Goal: Information Seeking & Learning: Learn about a topic

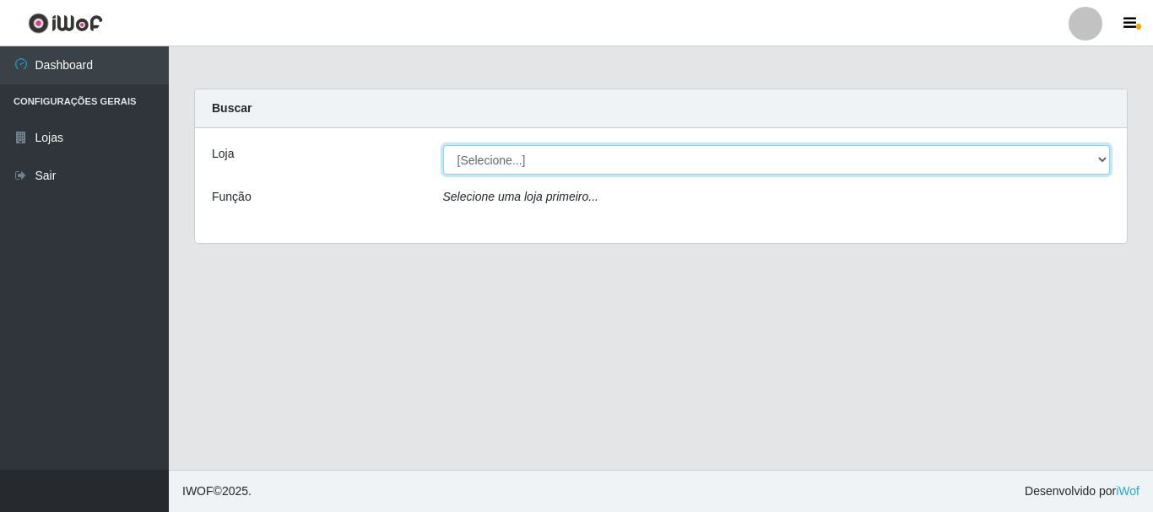
drag, startPoint x: 1106, startPoint y: 154, endPoint x: 1079, endPoint y: 150, distance: 27.3
click at [1106, 154] on select "[Selecione...] [GEOGRAPHIC_DATA] [GEOGRAPHIC_DATA]" at bounding box center [777, 160] width 668 height 30
select select "64"
click at [443, 145] on select "[Selecione...] [GEOGRAPHIC_DATA] [GEOGRAPHIC_DATA]" at bounding box center [777, 160] width 668 height 30
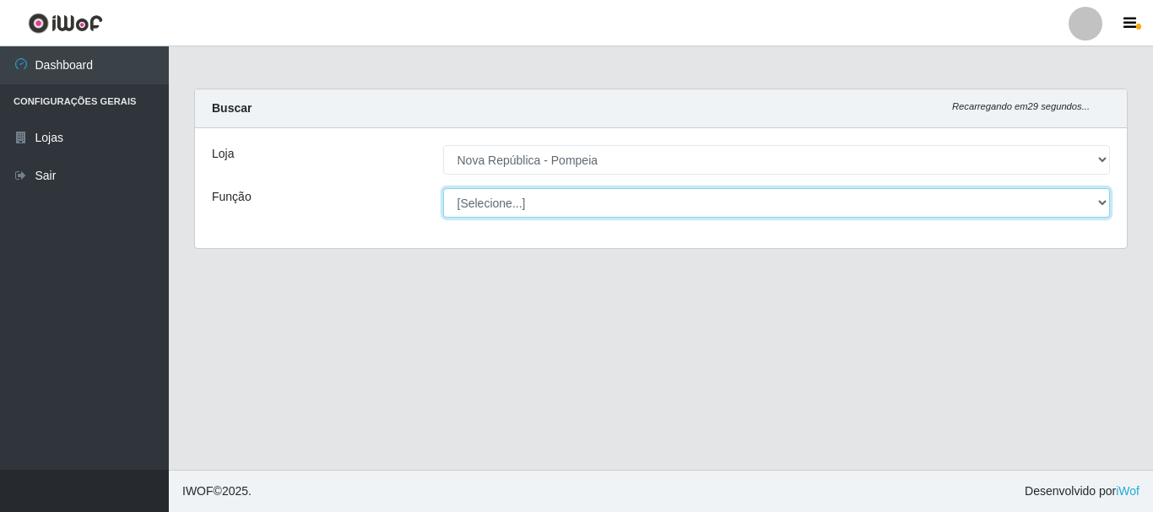
drag, startPoint x: 1095, startPoint y: 199, endPoint x: 1021, endPoint y: 198, distance: 73.4
click at [1095, 199] on select "[Selecione...] Balconista Operador de Caixa Recepcionista Repositor" at bounding box center [777, 203] width 668 height 30
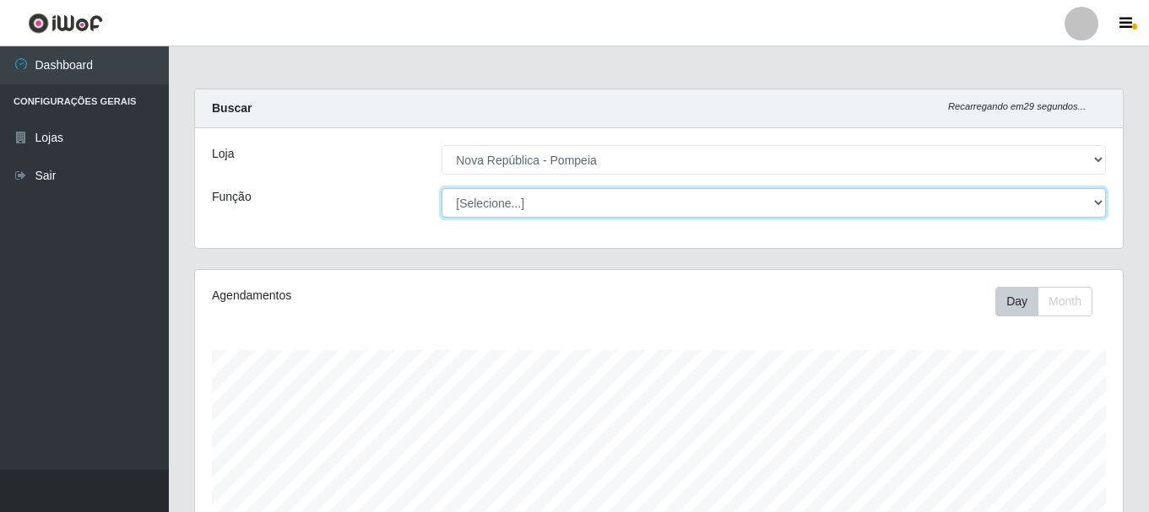
scroll to position [350, 928]
select select "22"
click at [441, 188] on select "[Selecione...] Balconista Operador de Caixa Recepcionista Repositor" at bounding box center [773, 203] width 664 height 30
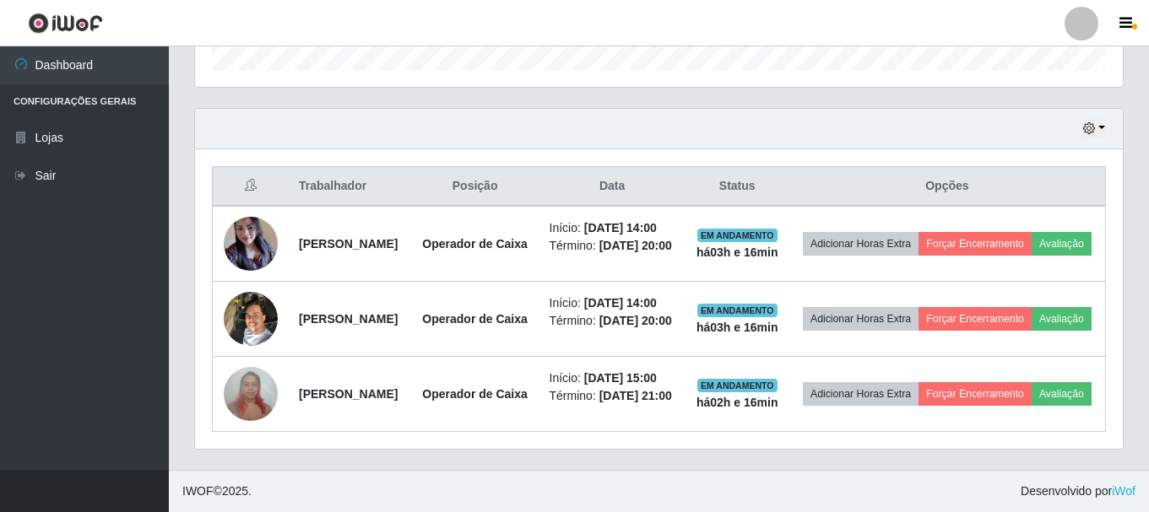
scroll to position [479, 0]
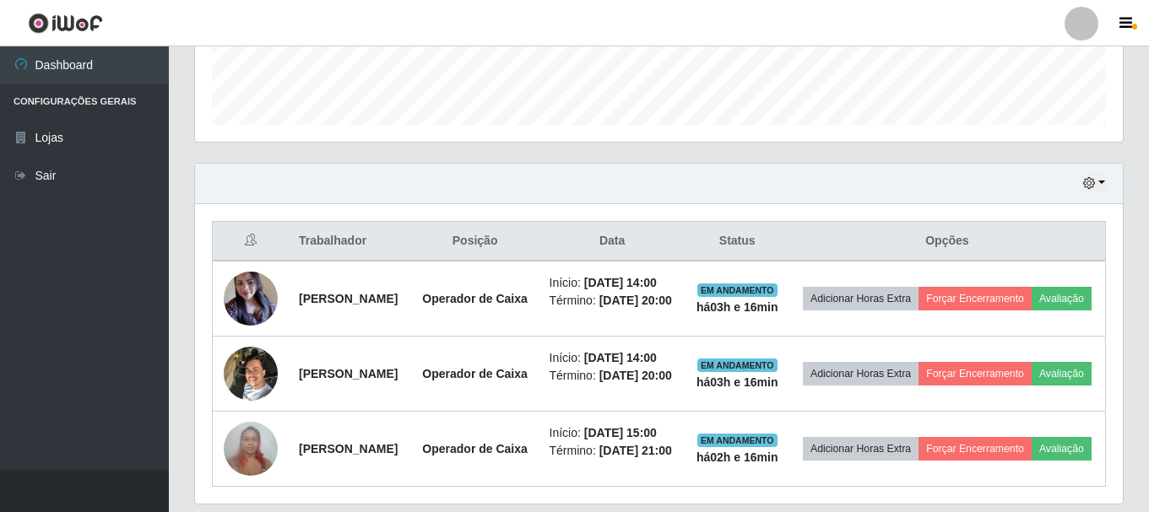
click at [1107, 183] on div "Hoje 1 dia 3 dias 1 Semana Não encerrados" at bounding box center [659, 184] width 928 height 41
click at [1103, 184] on button "button" at bounding box center [1094, 183] width 24 height 19
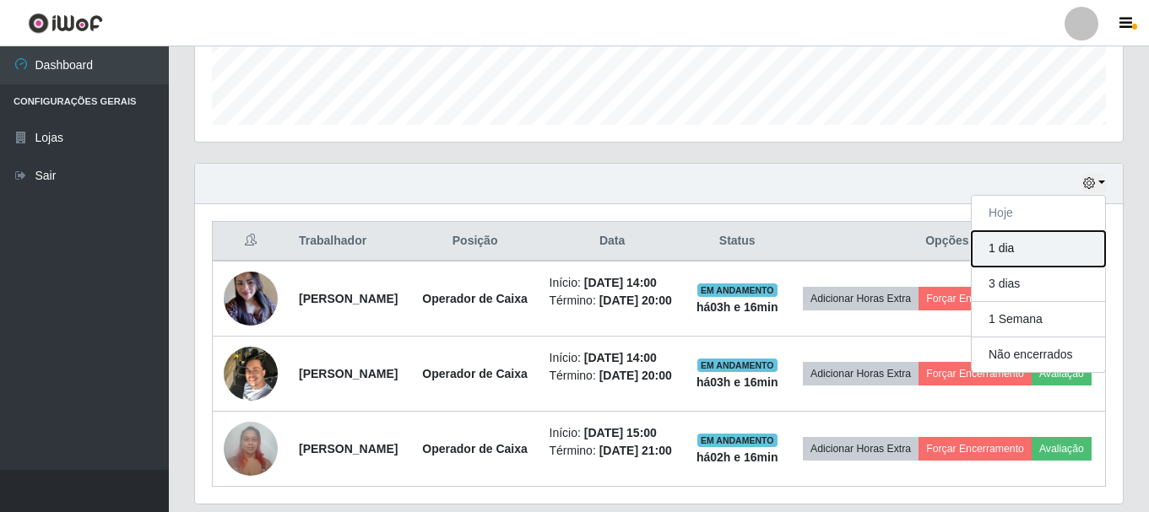
click at [1024, 252] on button "1 dia" at bounding box center [1038, 248] width 133 height 35
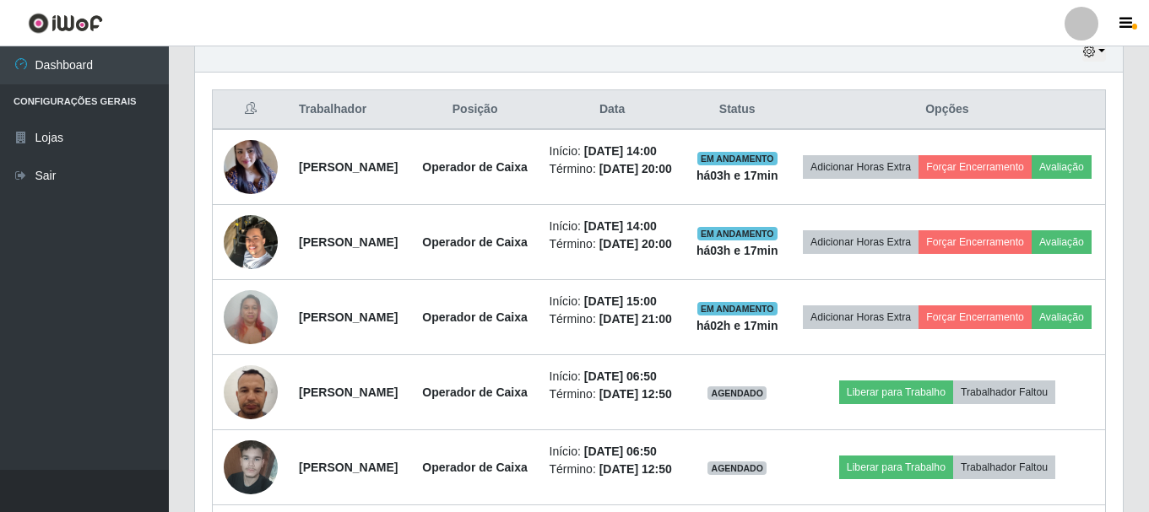
scroll to position [447, 0]
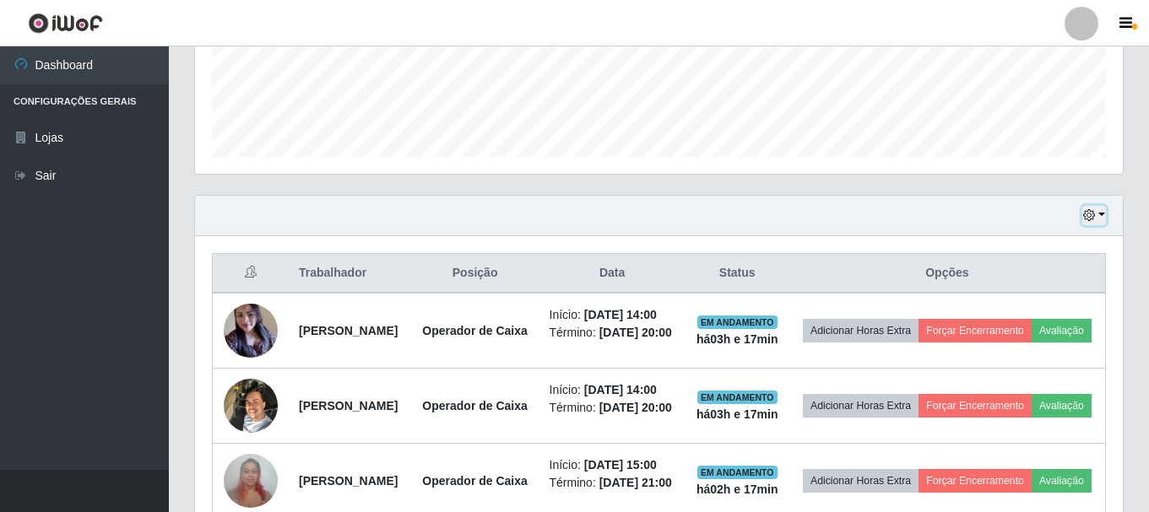
click at [1099, 222] on button "button" at bounding box center [1094, 215] width 24 height 19
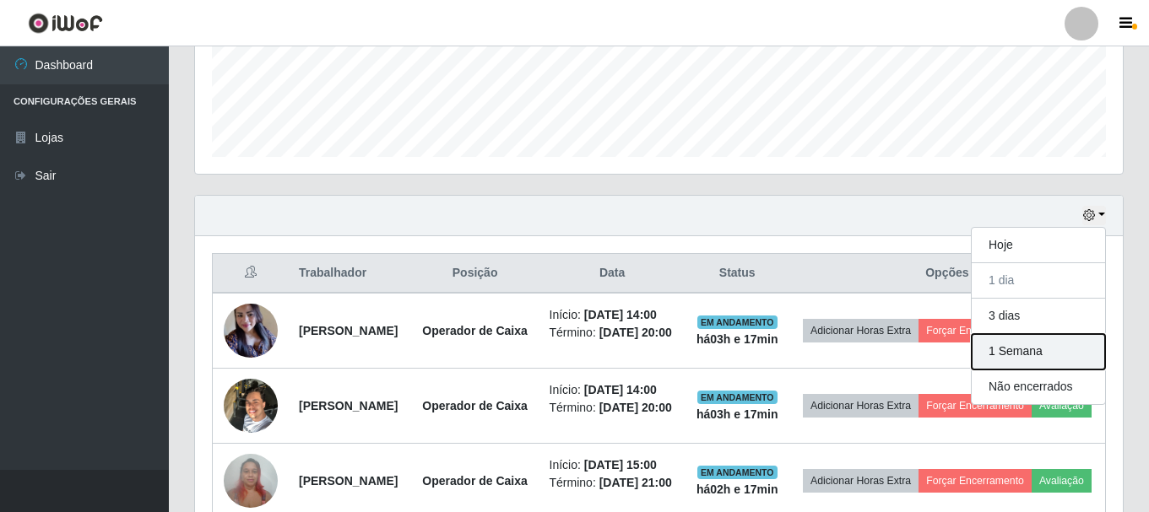
click at [1022, 344] on button "1 Semana" at bounding box center [1038, 351] width 133 height 35
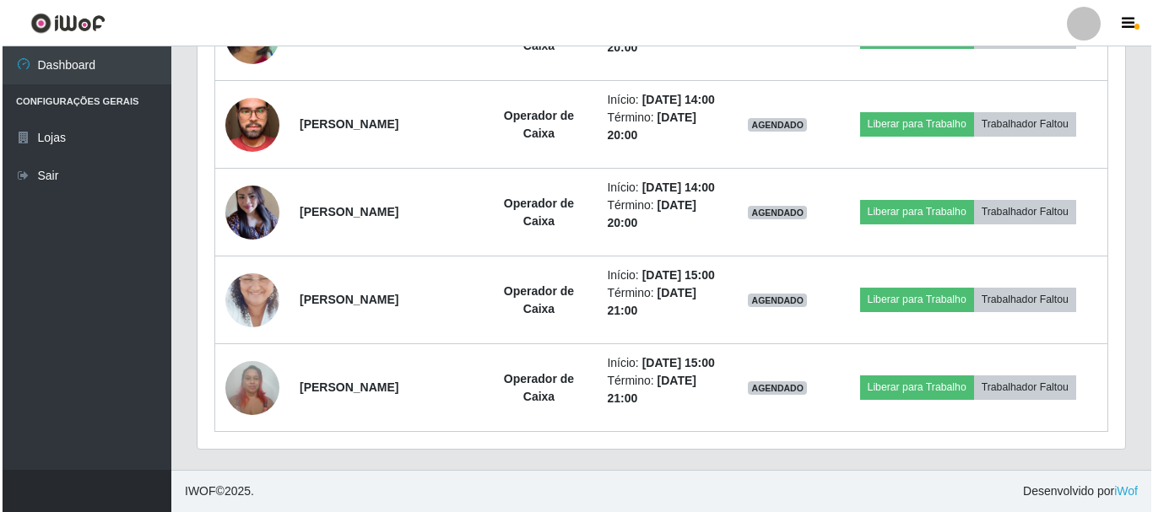
scroll to position [5704, 0]
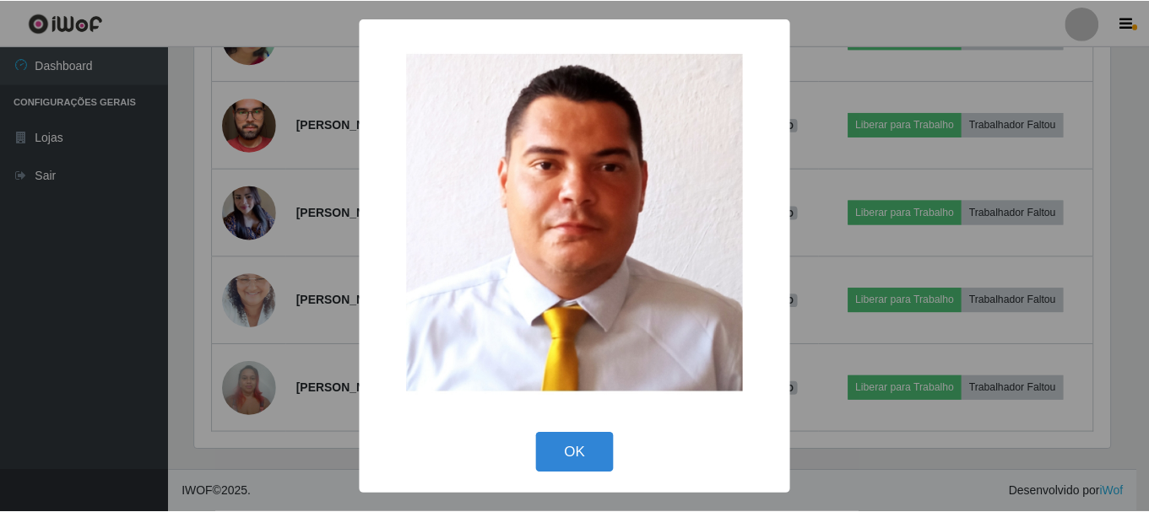
scroll to position [350, 919]
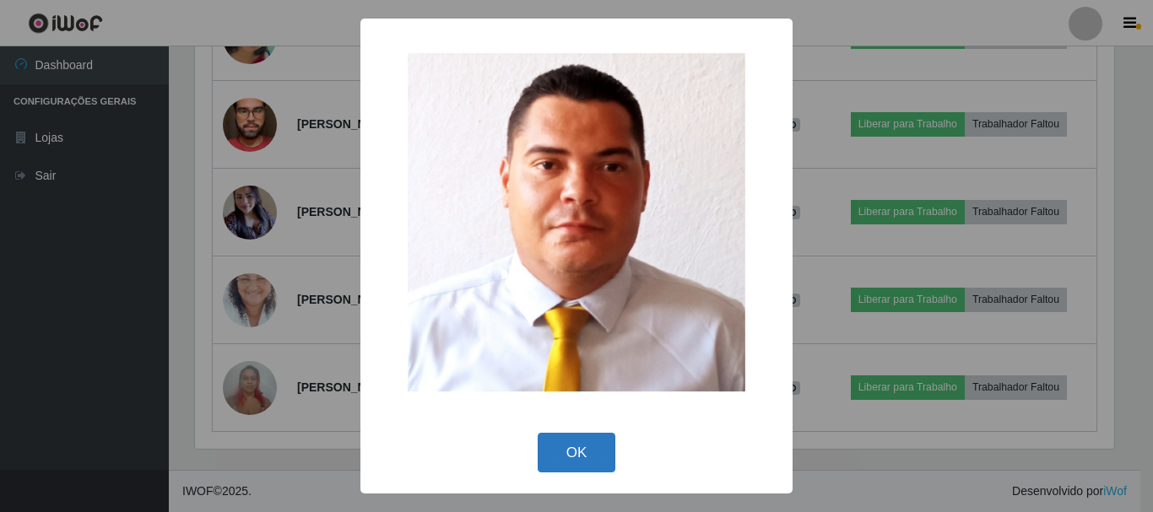
click at [569, 445] on button "OK" at bounding box center [577, 453] width 79 height 40
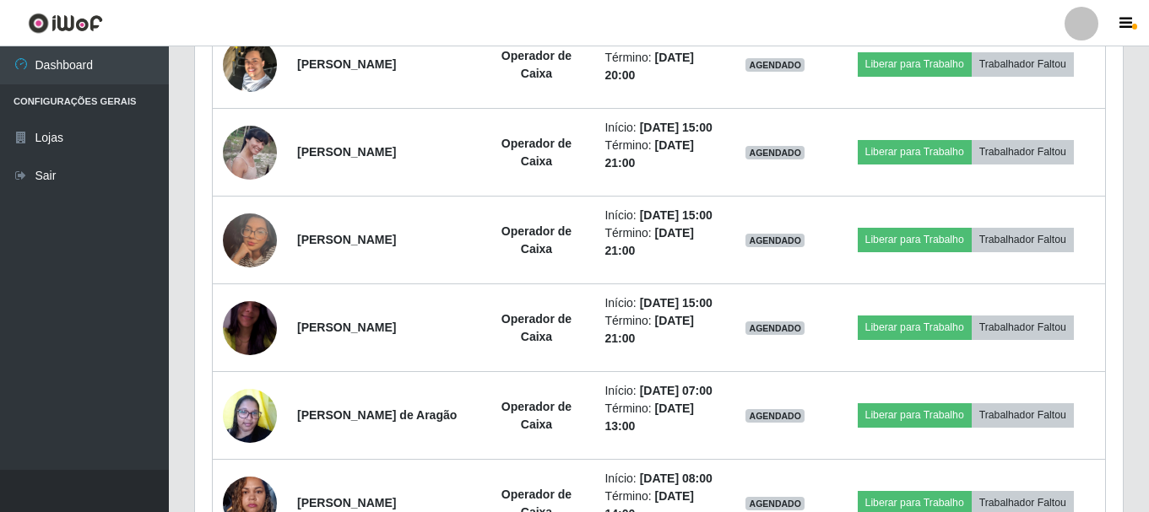
scroll to position [2428, 0]
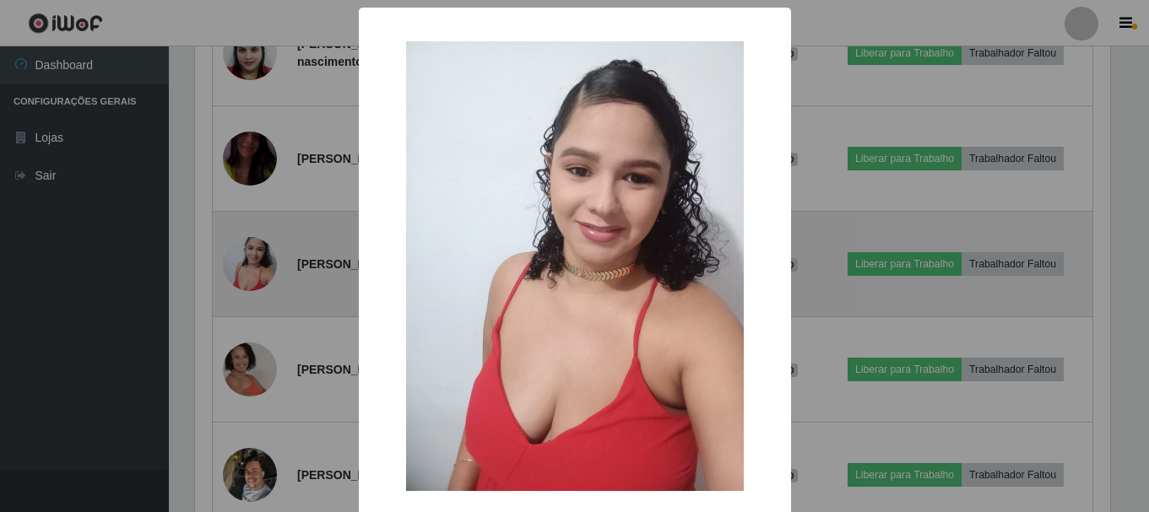
scroll to position [350, 919]
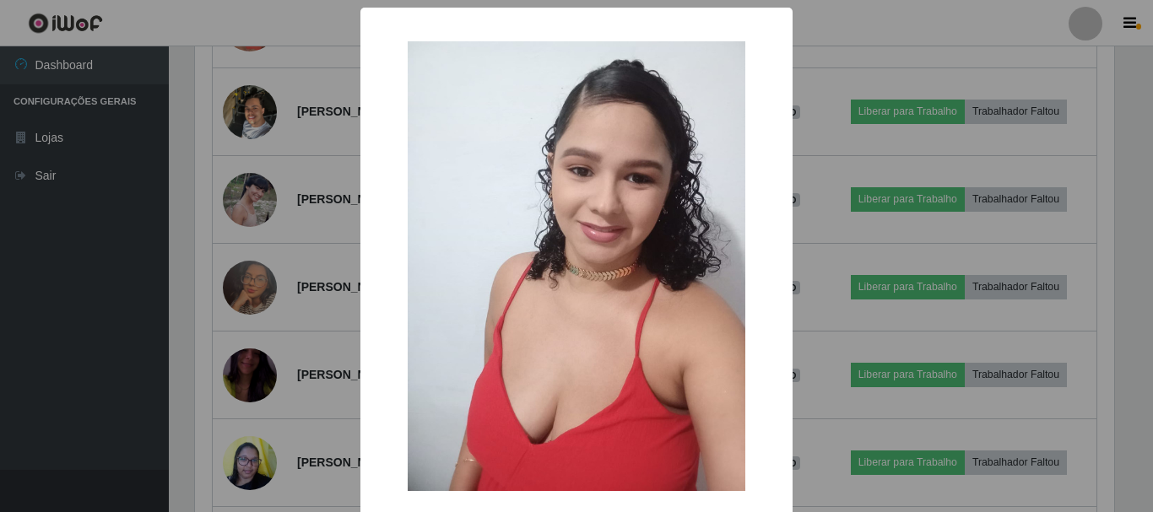
click at [683, 276] on img at bounding box center [577, 266] width 338 height 450
click at [855, 99] on div "× OK Cancel" at bounding box center [576, 256] width 1153 height 512
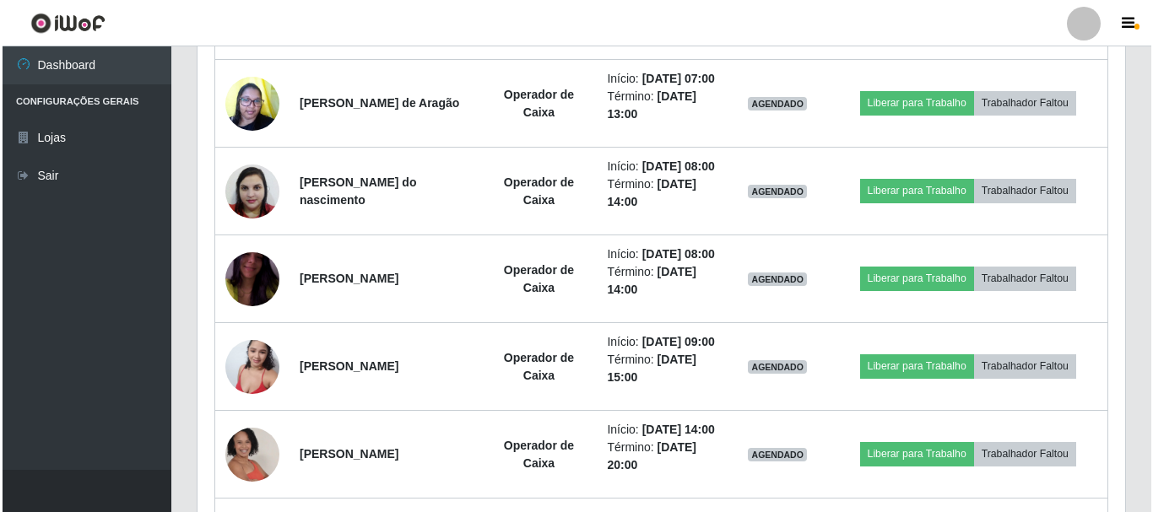
scroll to position [1889, 0]
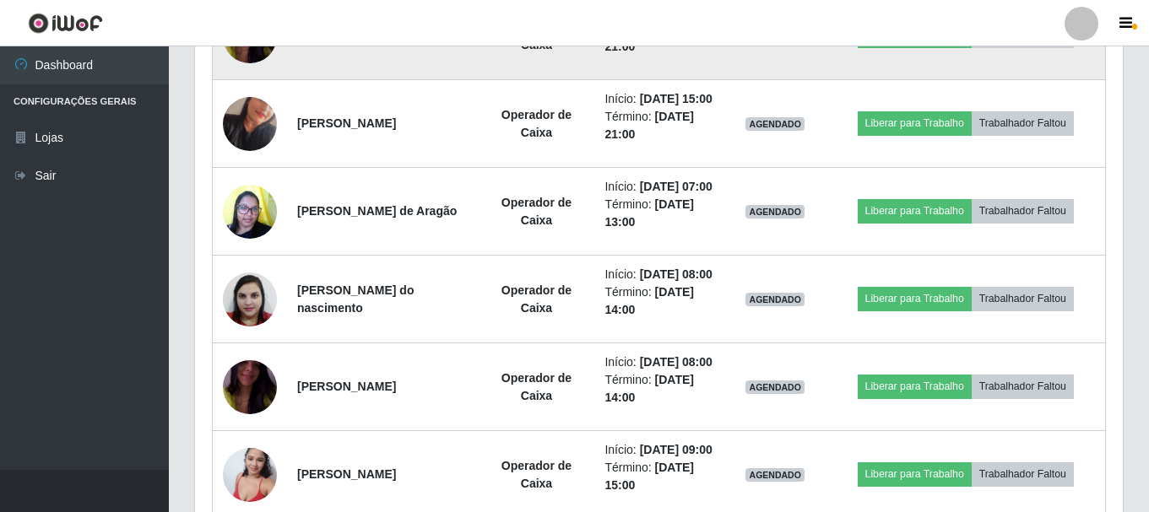
click at [230, 84] on img at bounding box center [250, 36] width 54 height 96
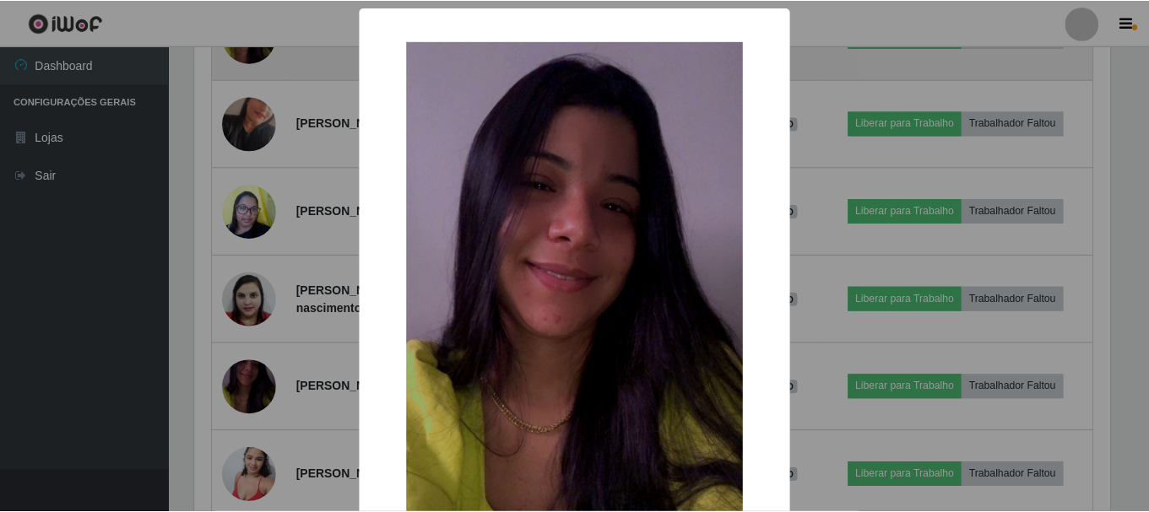
scroll to position [350, 919]
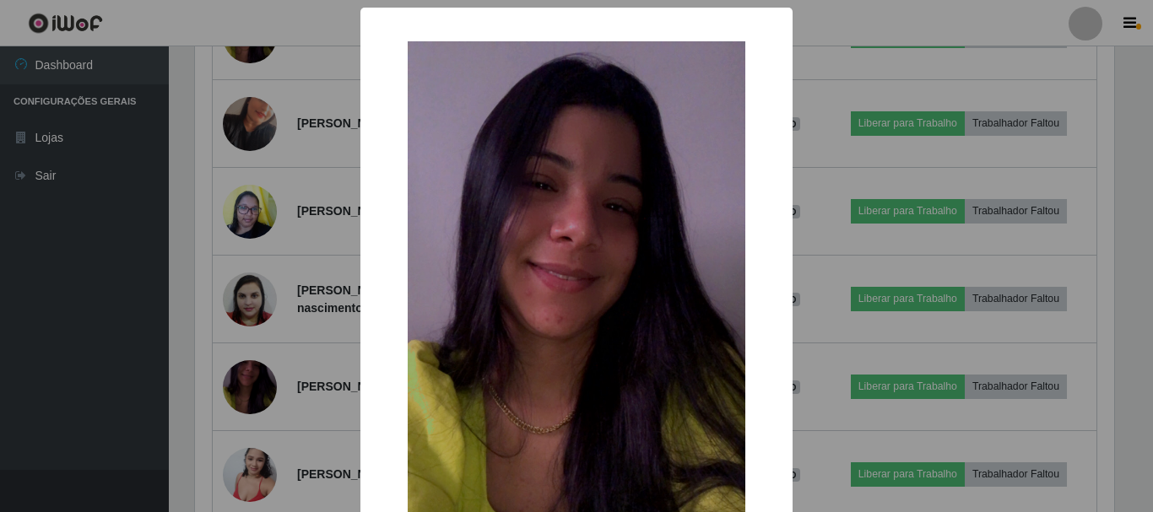
click at [32, 449] on div "× OK Cancel" at bounding box center [576, 256] width 1153 height 512
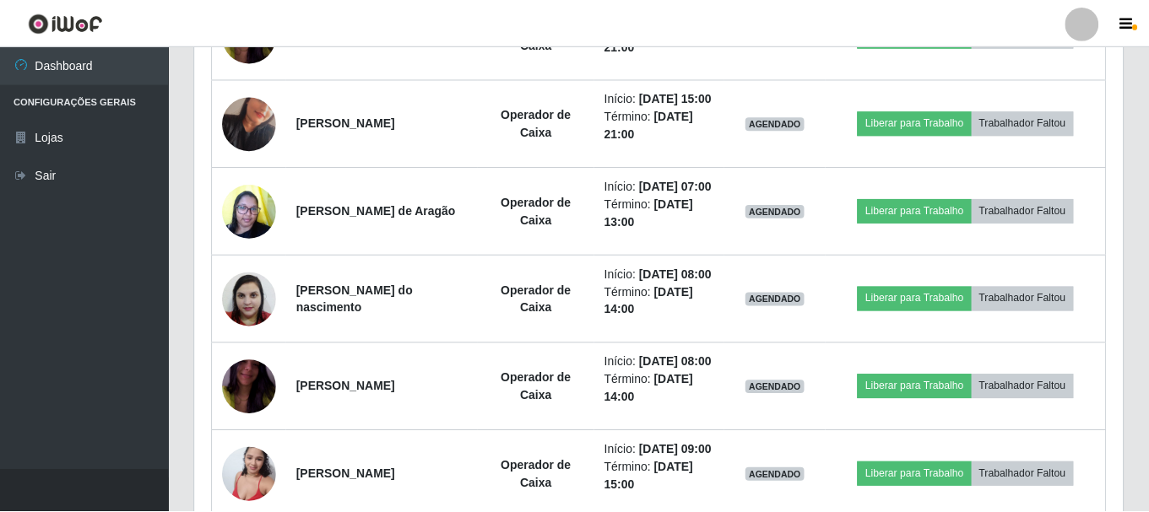
scroll to position [350, 928]
